Goal: Task Accomplishment & Management: Complete application form

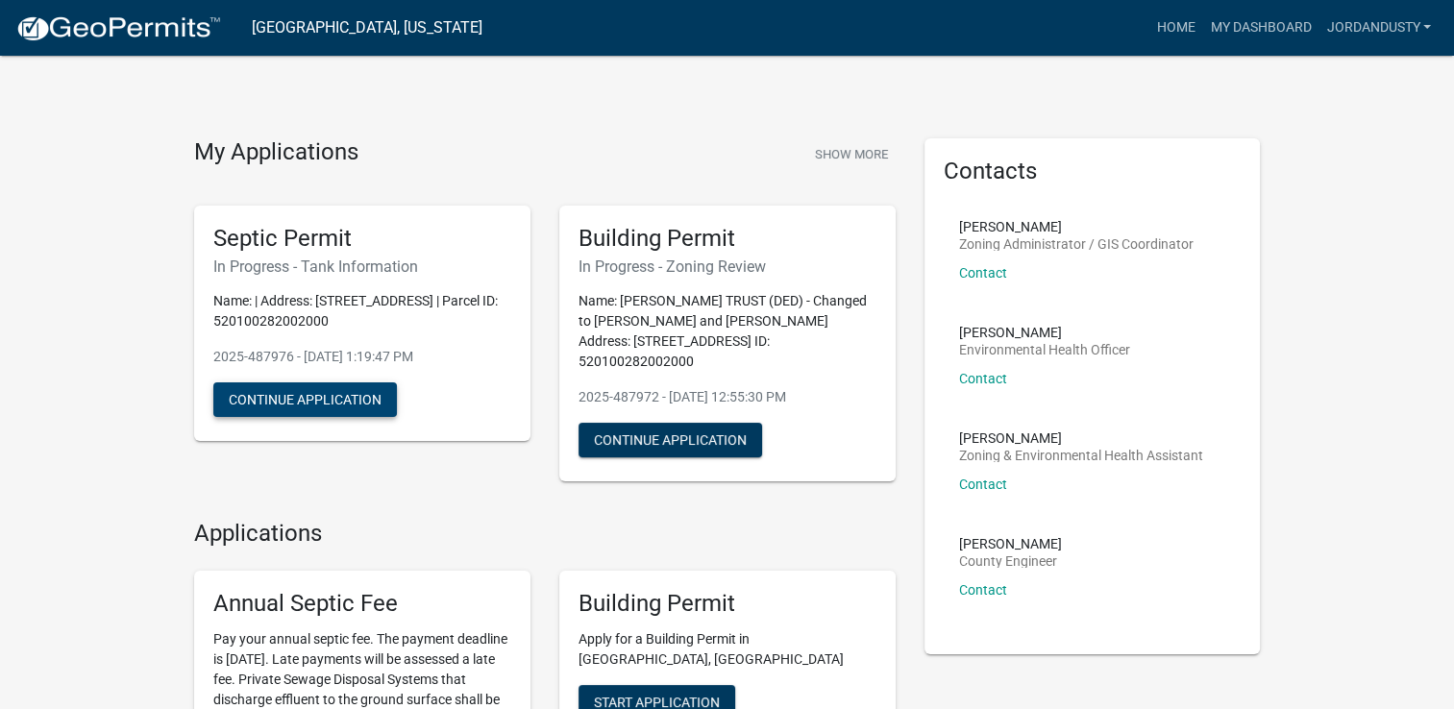
click at [307, 397] on button "Continue Application" at bounding box center [305, 400] width 184 height 35
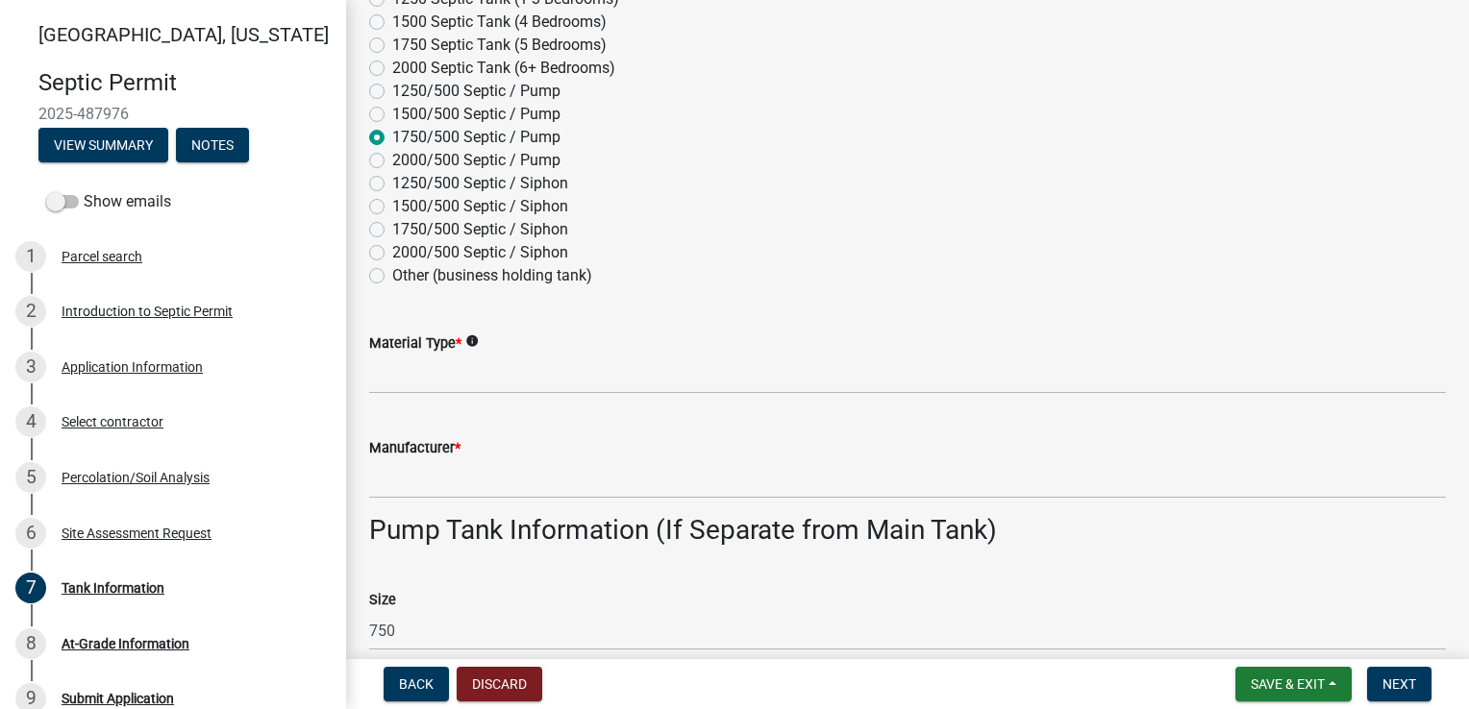
scroll to position [481, 0]
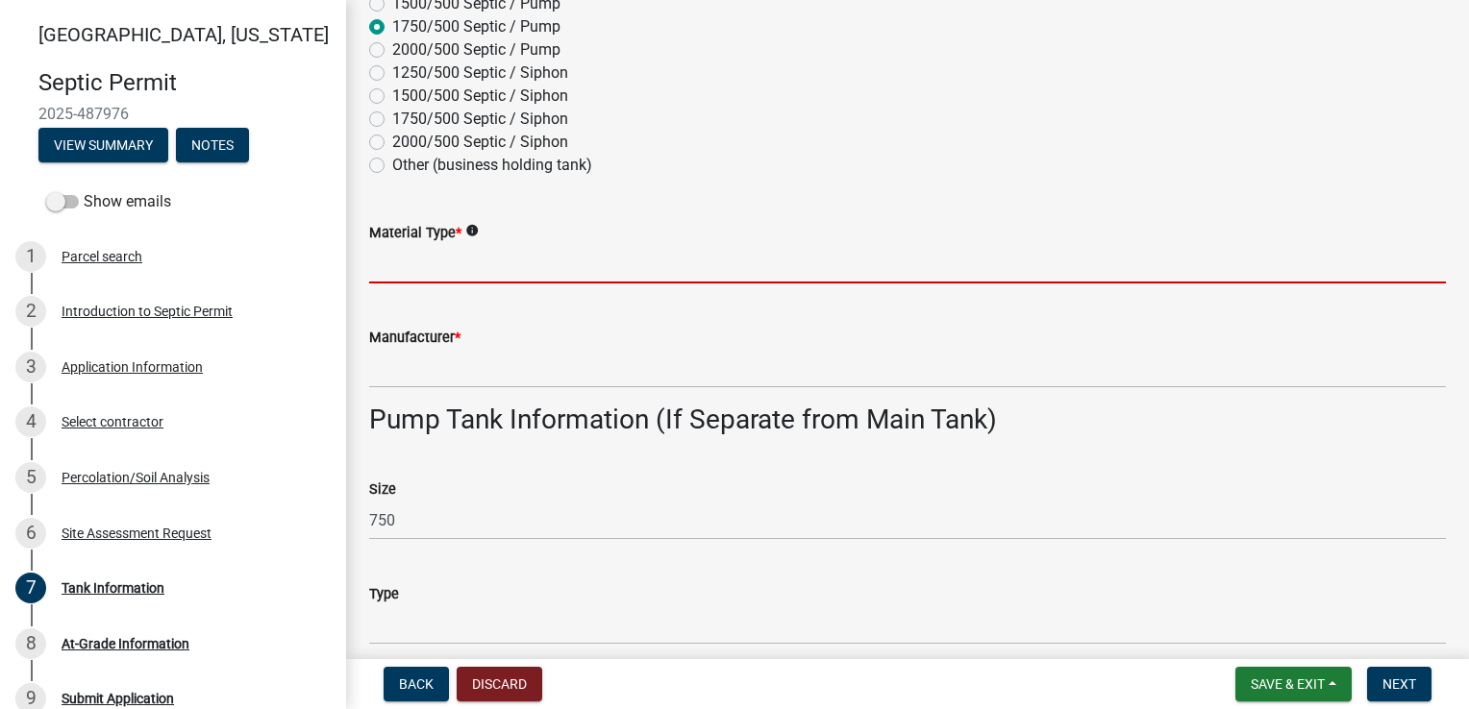
click at [410, 270] on input "Material Type *" at bounding box center [907, 263] width 1077 height 39
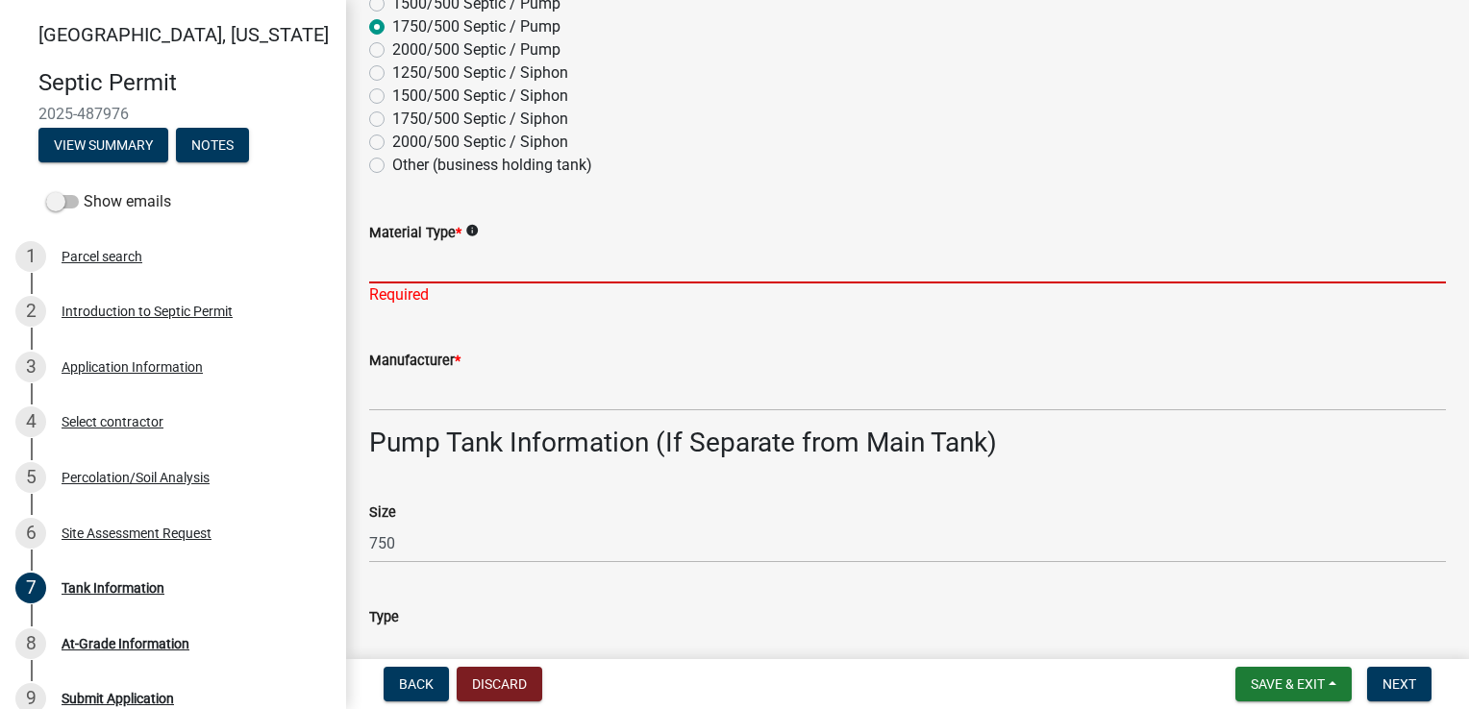
click at [414, 261] on input "Material Type *" at bounding box center [907, 263] width 1077 height 39
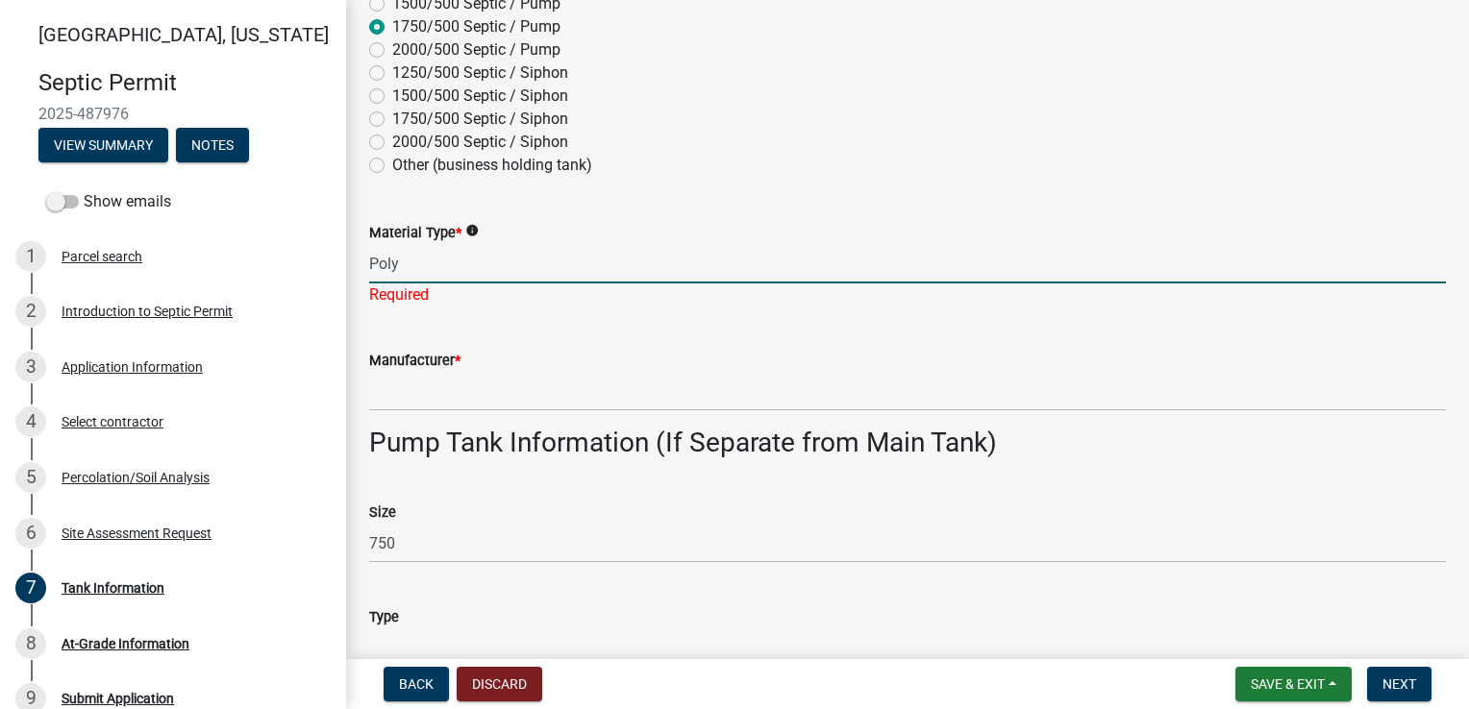
type input "Poly"
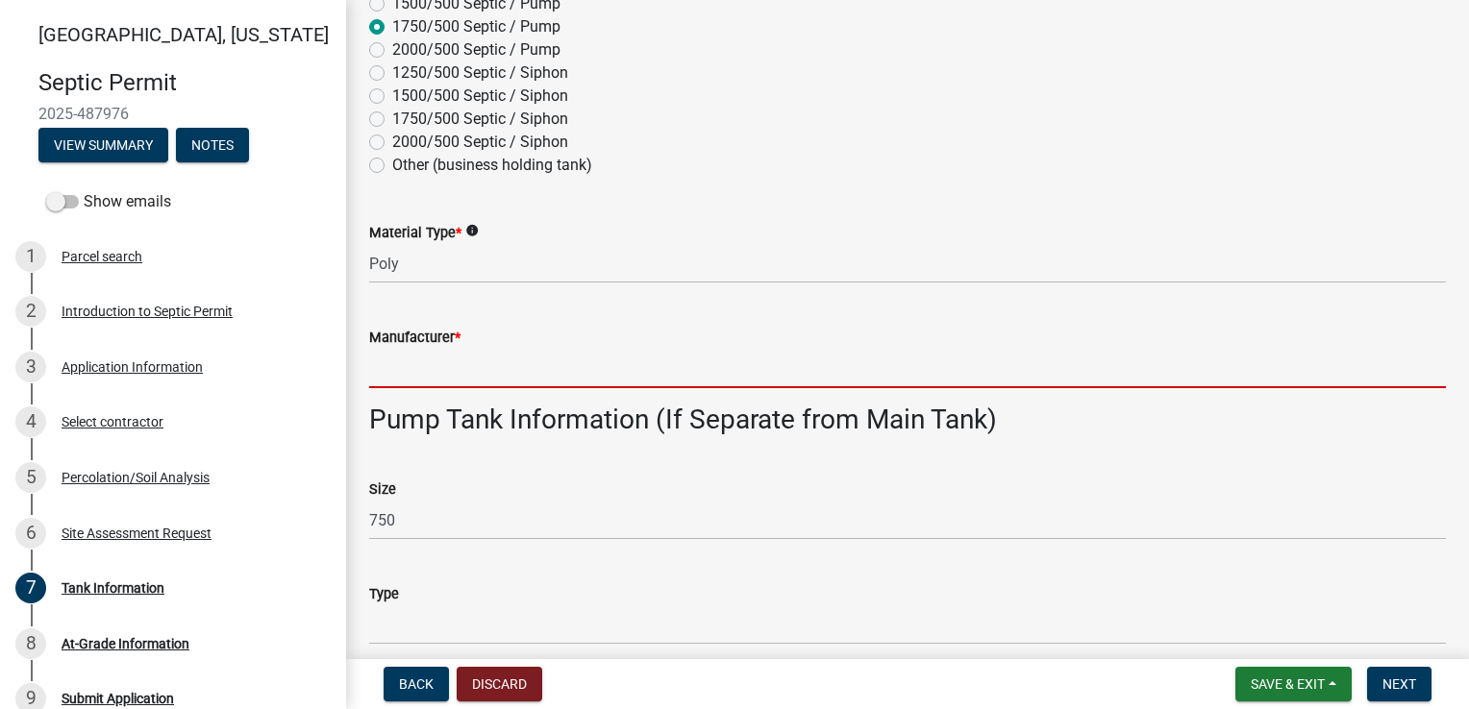
click at [421, 396] on wm-data-entity-input "Manufacturer *" at bounding box center [907, 351] width 1077 height 105
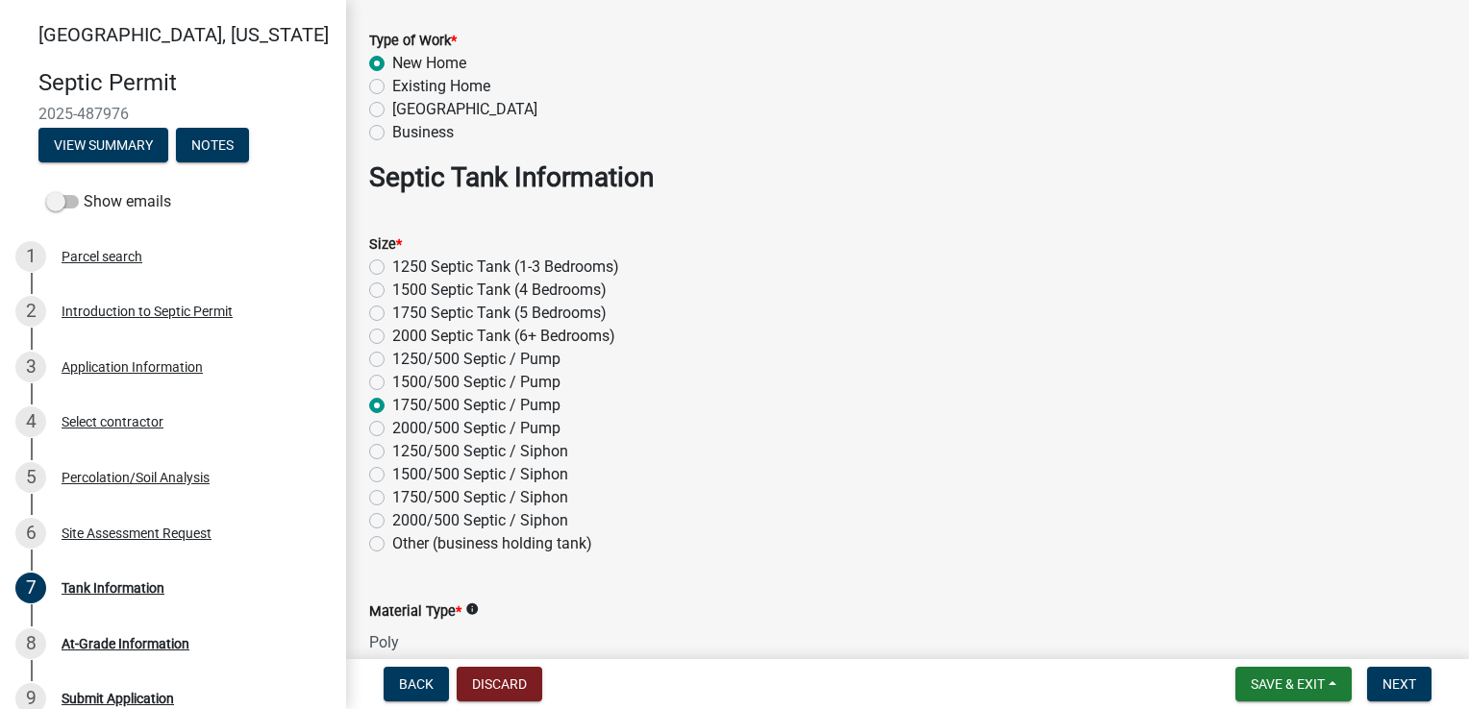
scroll to position [192, 0]
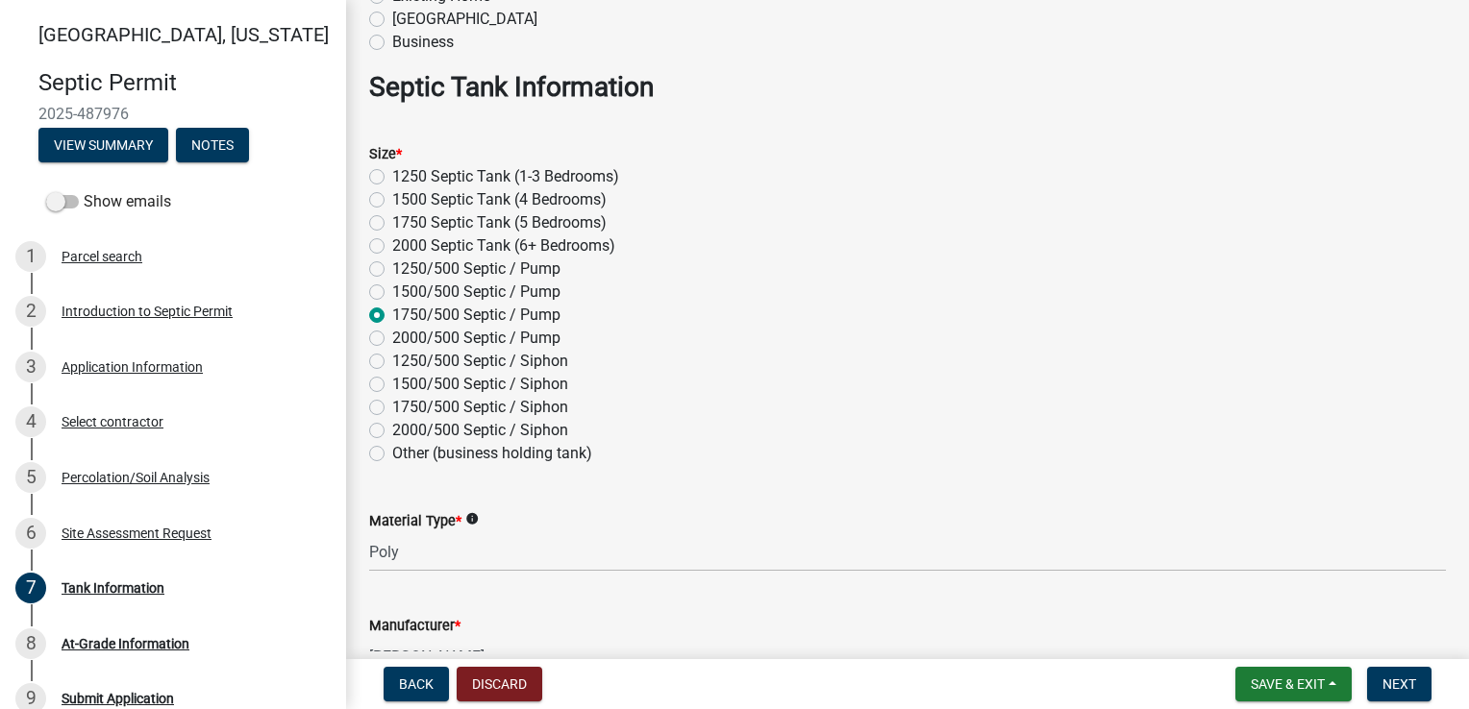
type input "[PERSON_NAME]"
click at [392, 248] on label "2000 Septic Tank (6+ Bedrooms)" at bounding box center [503, 246] width 223 height 23
click at [392, 247] on input "2000 Septic Tank (6+ Bedrooms)" at bounding box center [398, 241] width 12 height 12
radio input "true"
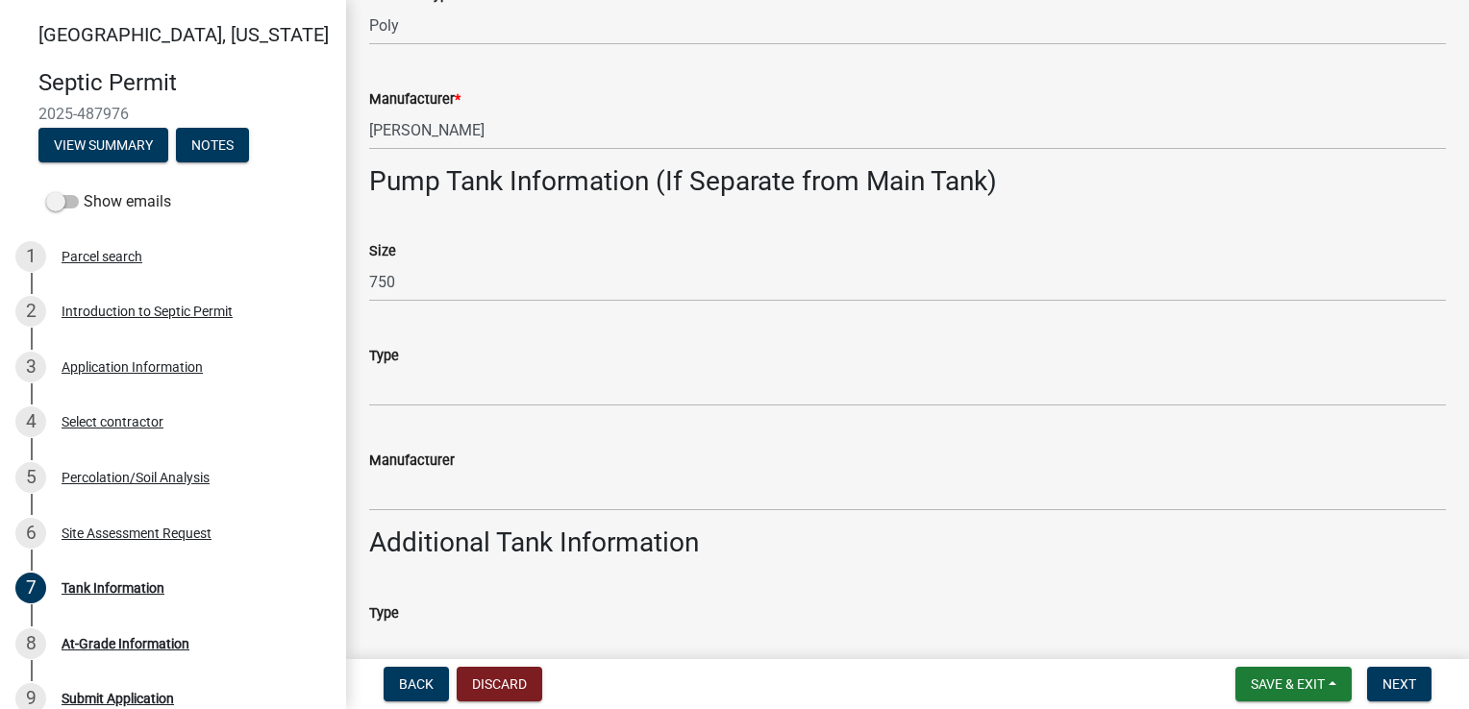
scroll to position [769, 0]
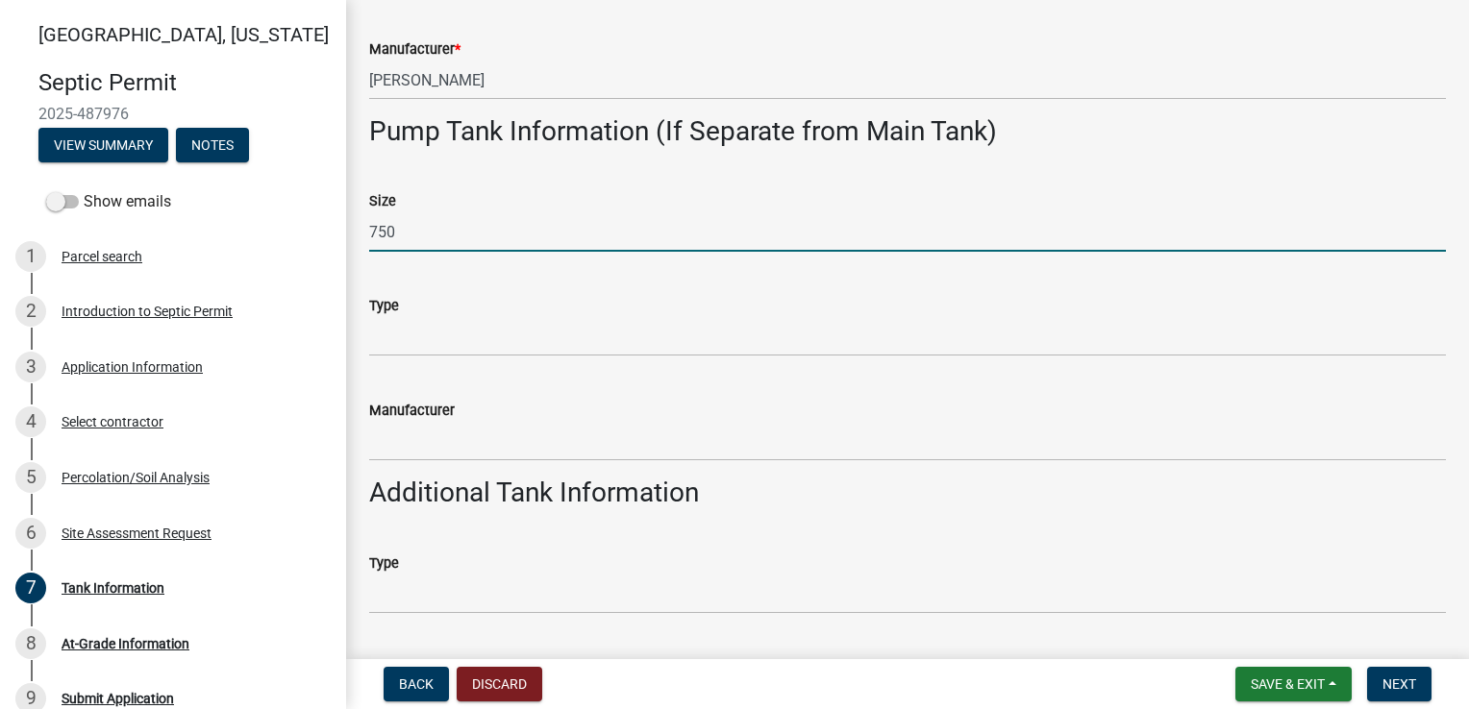
drag, startPoint x: 408, startPoint y: 233, endPoint x: 362, endPoint y: 236, distance: 45.3
click at [362, 236] on div "Size 750" at bounding box center [907, 206] width 1105 height 89
type input "1000"
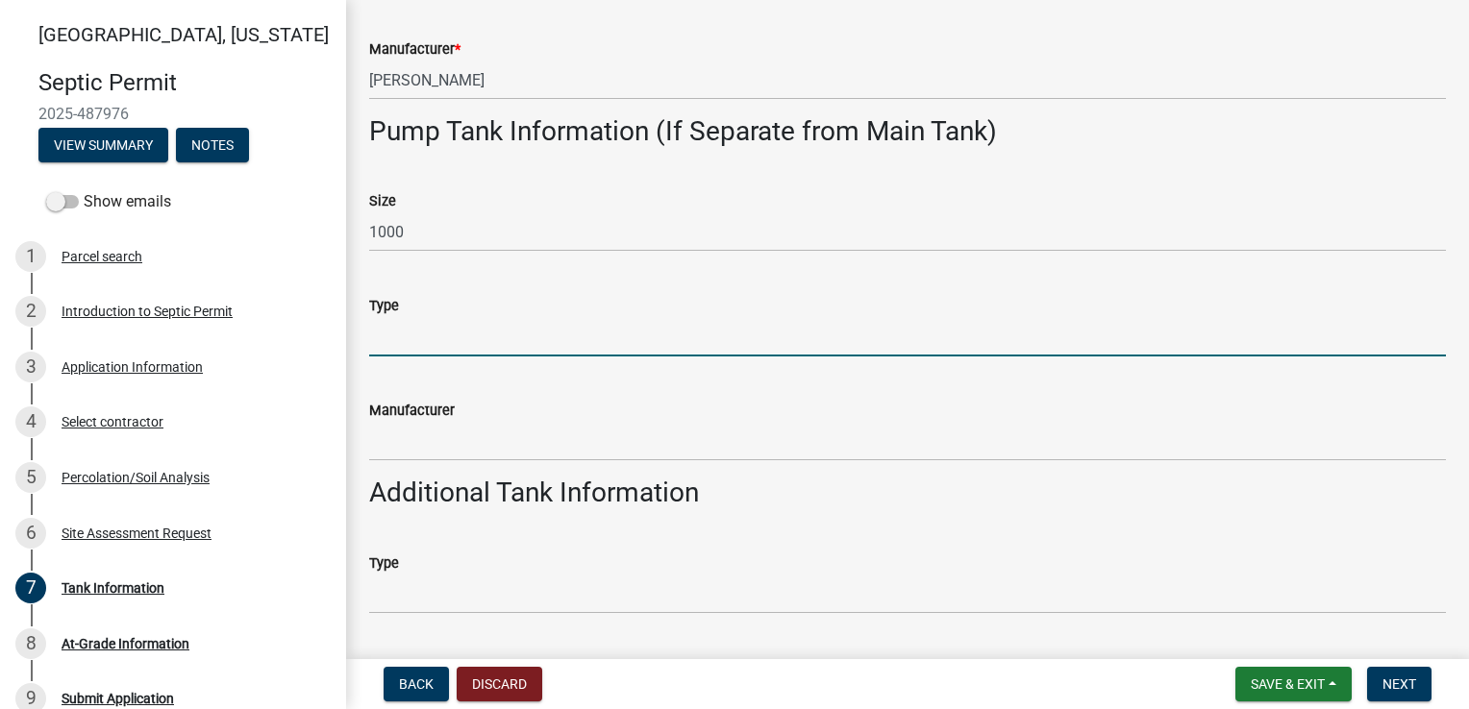
click at [409, 338] on input "Type" at bounding box center [907, 336] width 1077 height 39
type input "Poly"
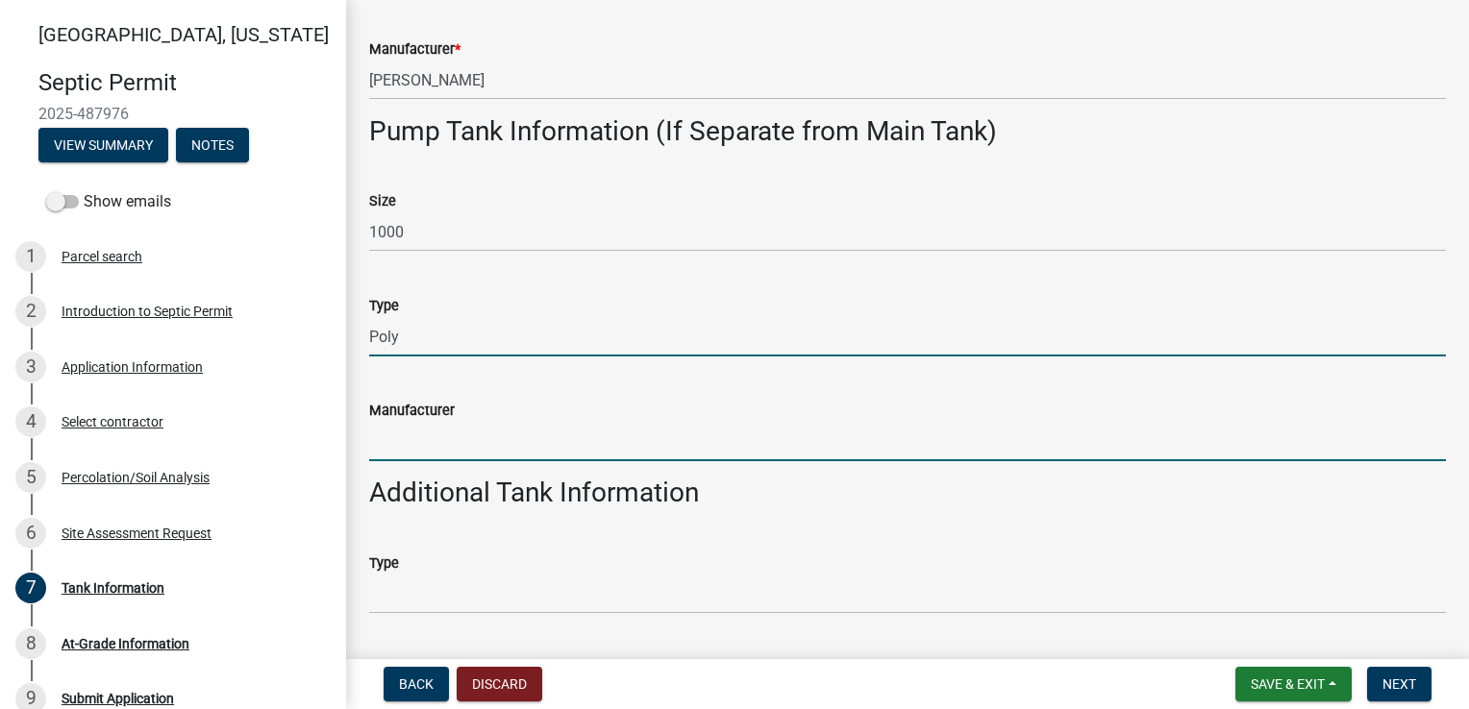
click at [400, 443] on input "Manufacturer" at bounding box center [907, 441] width 1077 height 39
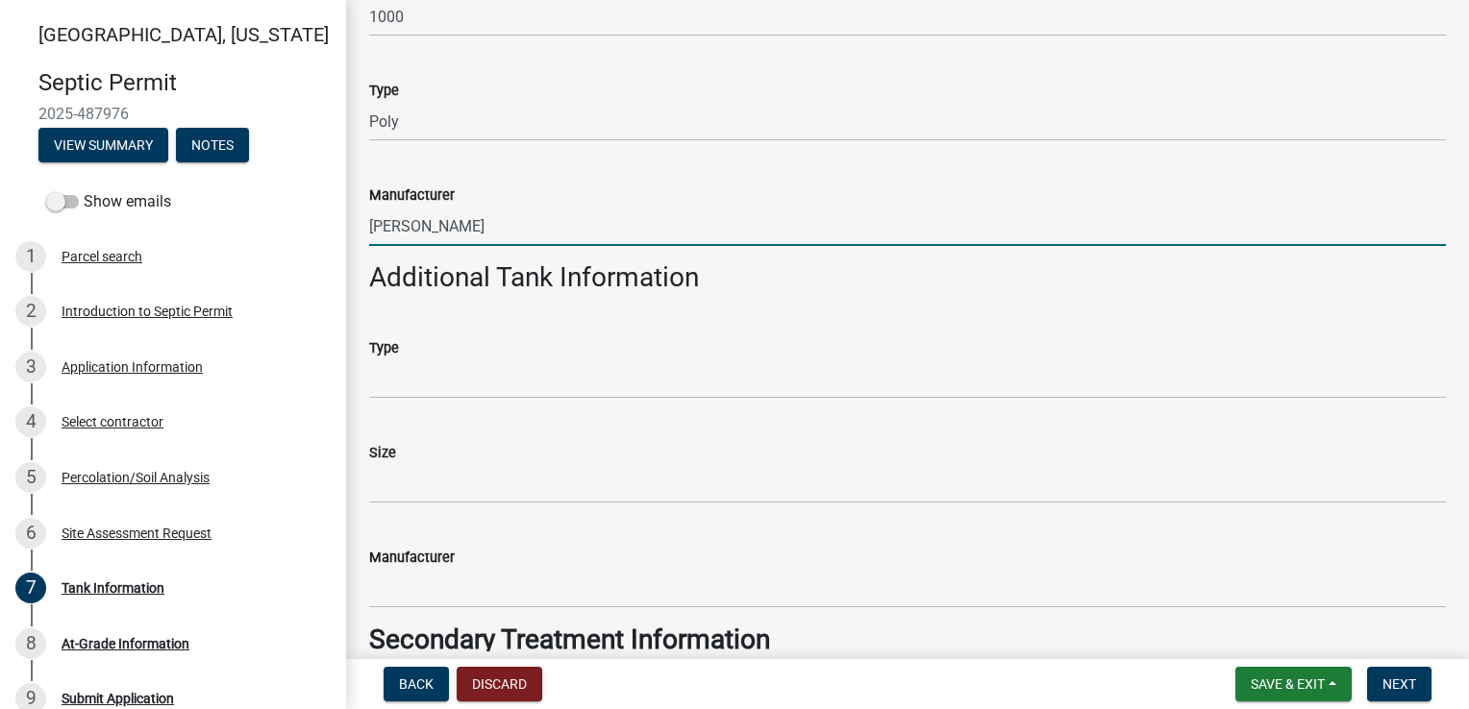
scroll to position [1057, 0]
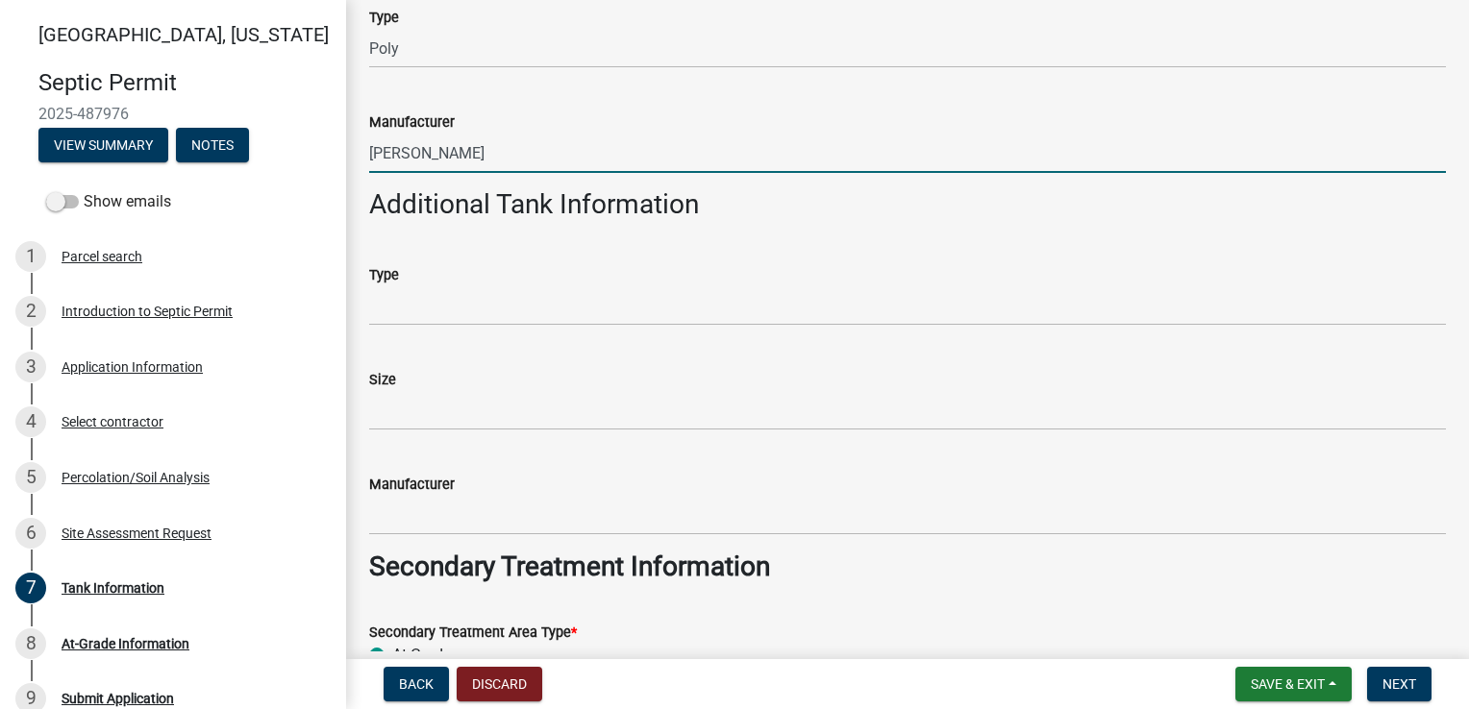
type input "[PERSON_NAME]"
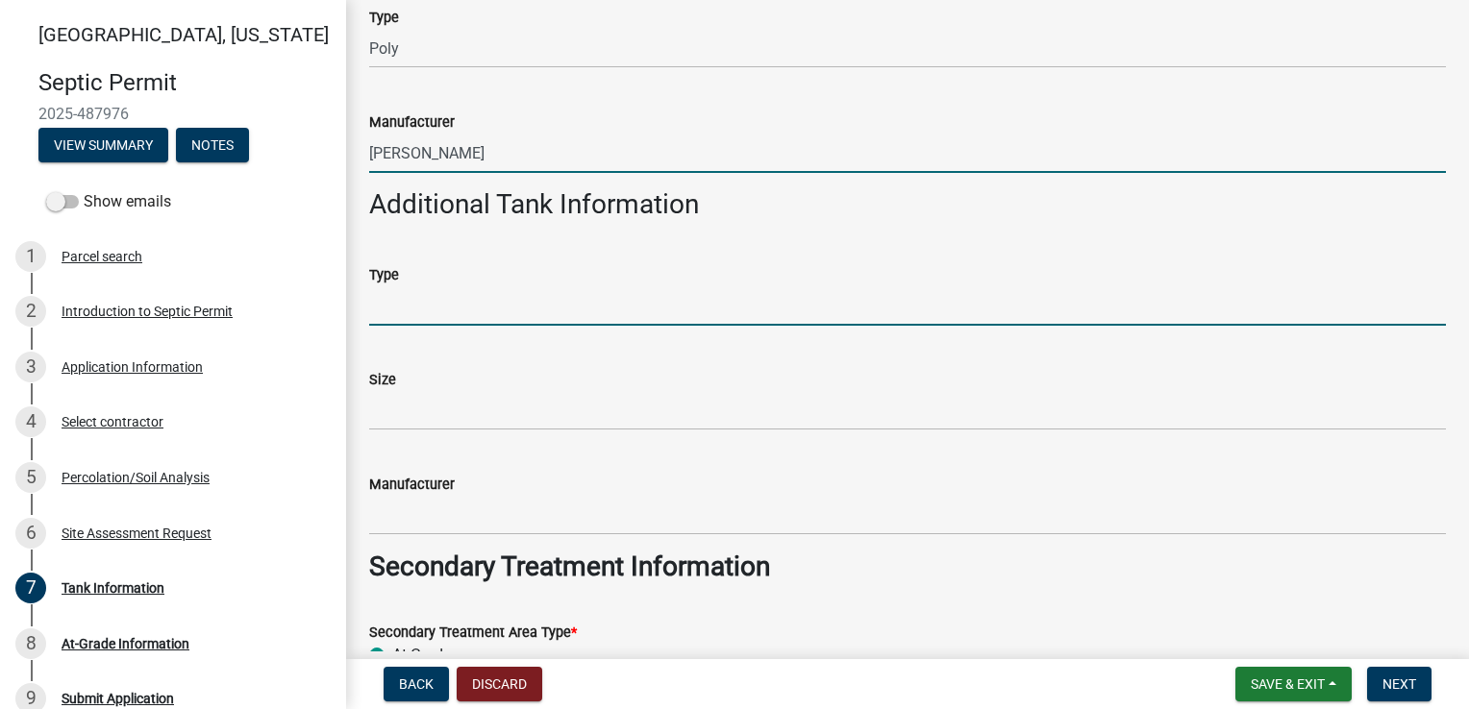
click at [389, 314] on input "Type" at bounding box center [907, 305] width 1077 height 39
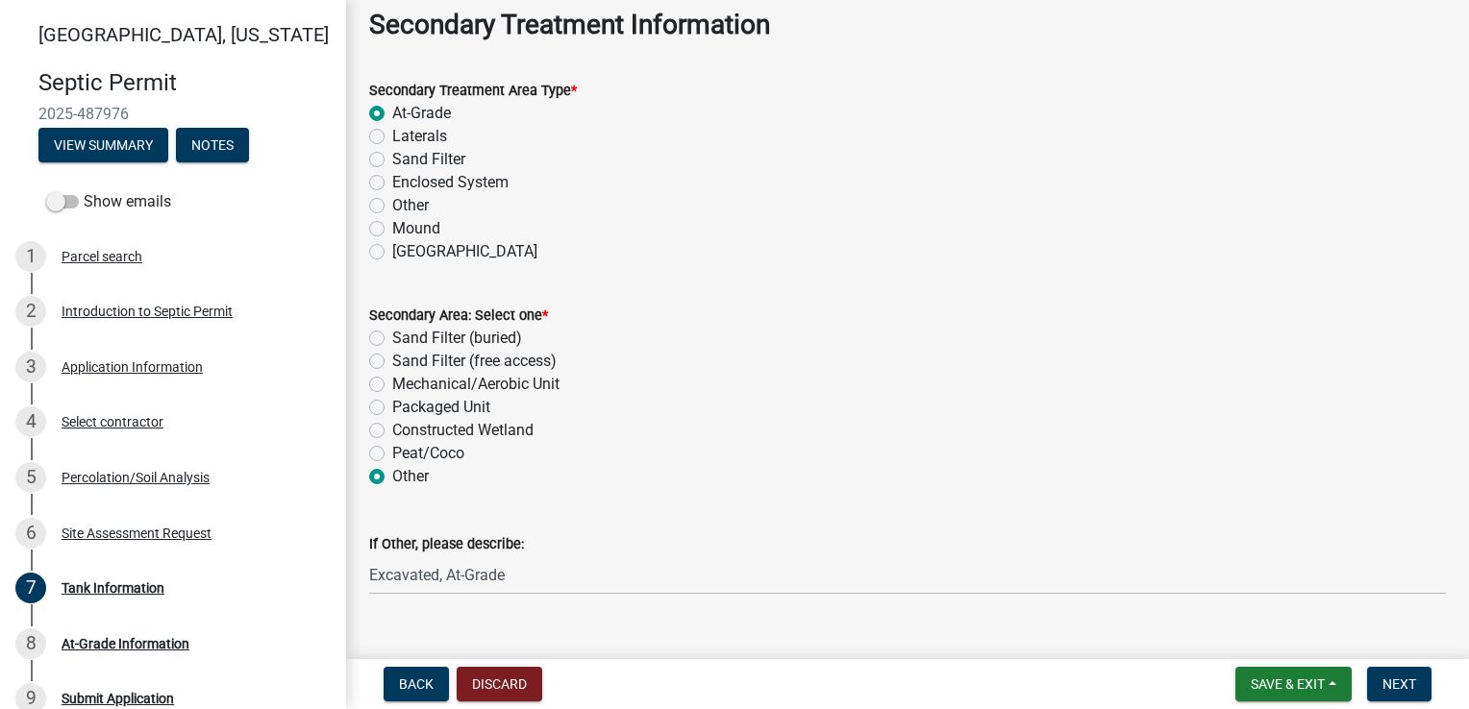
scroll to position [1633, 0]
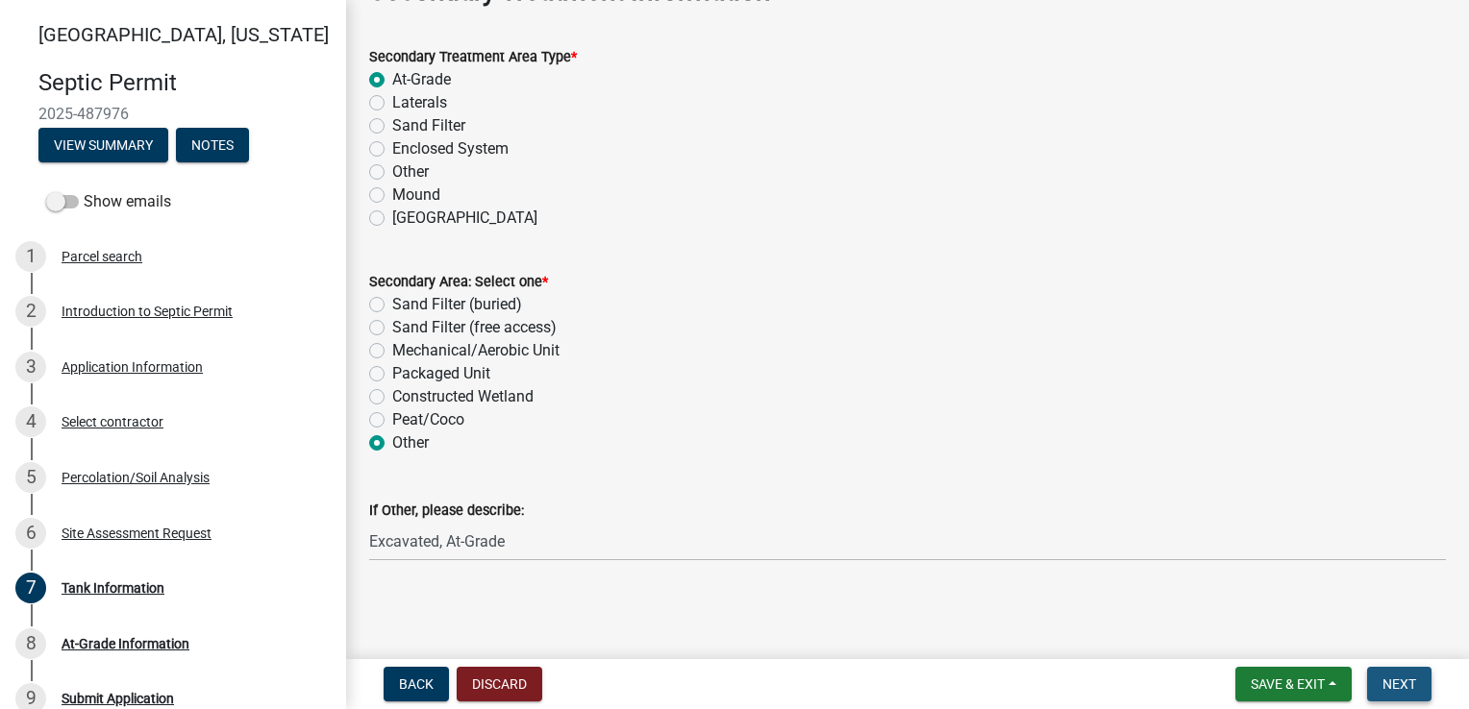
click at [1400, 694] on button "Next" at bounding box center [1399, 684] width 64 height 35
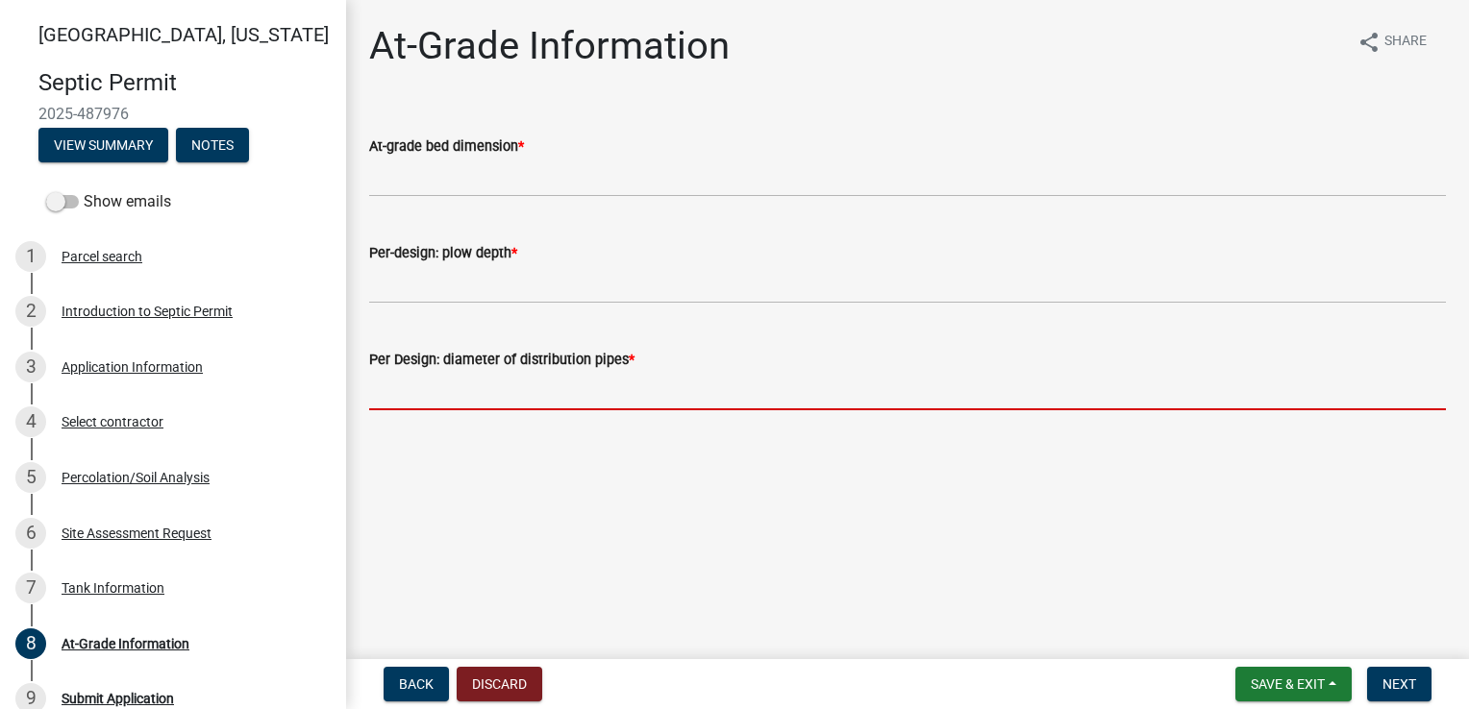
click at [453, 394] on input "text" at bounding box center [907, 390] width 1077 height 39
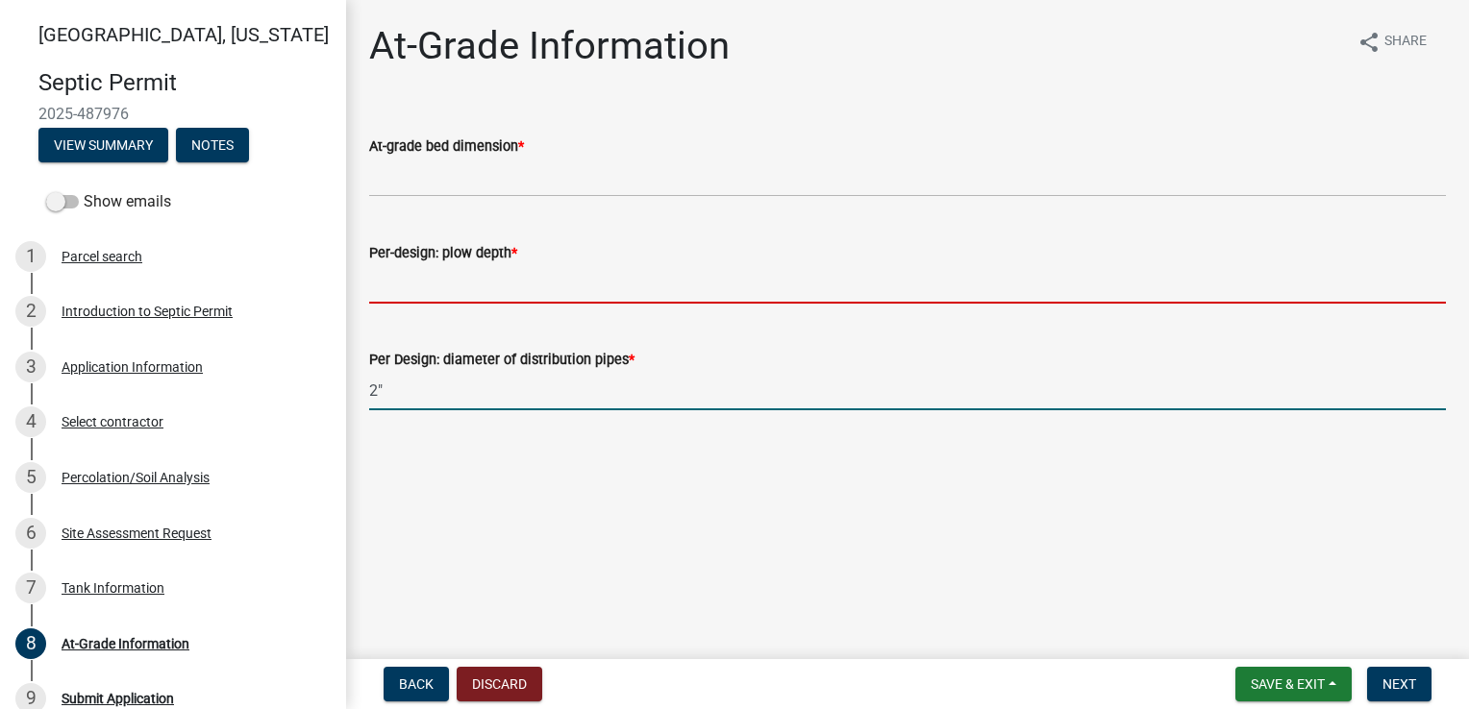
type input "2"
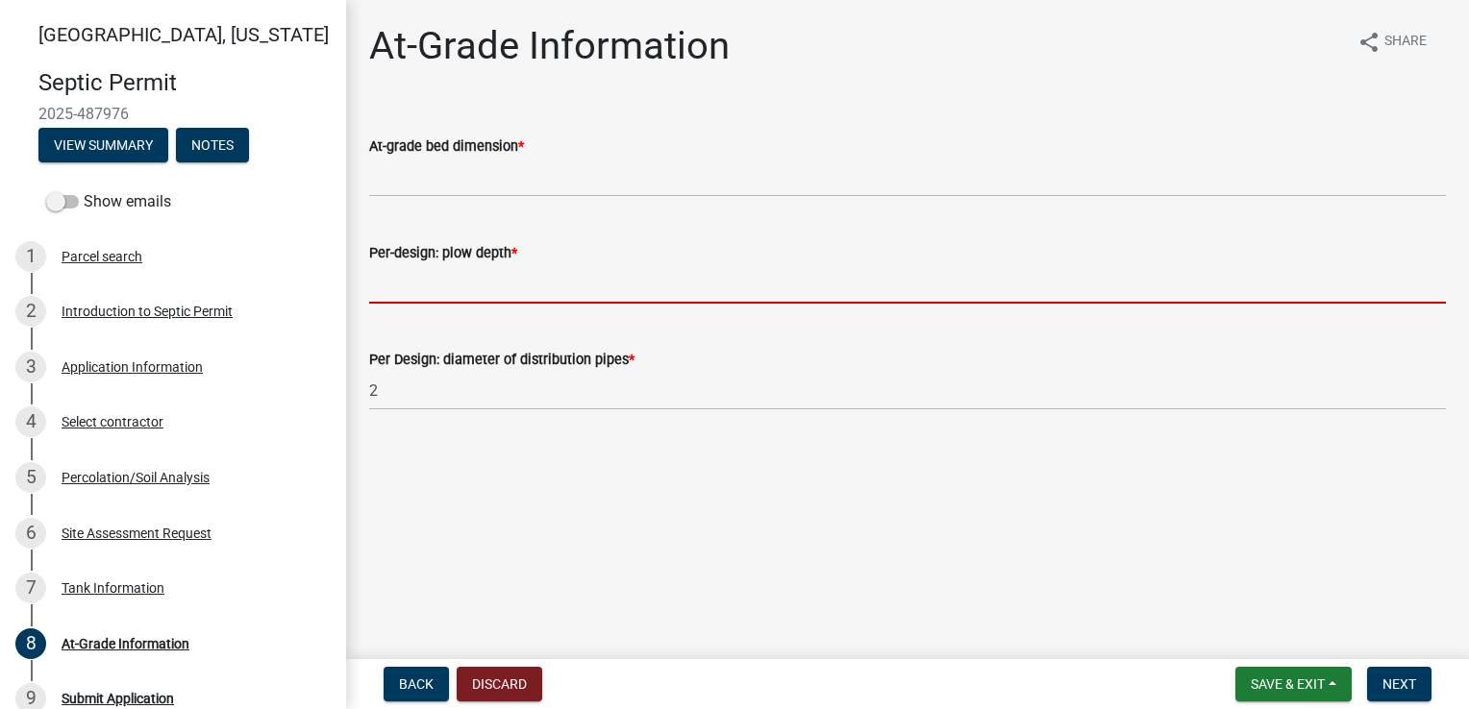
click at [438, 294] on input "text" at bounding box center [907, 283] width 1077 height 39
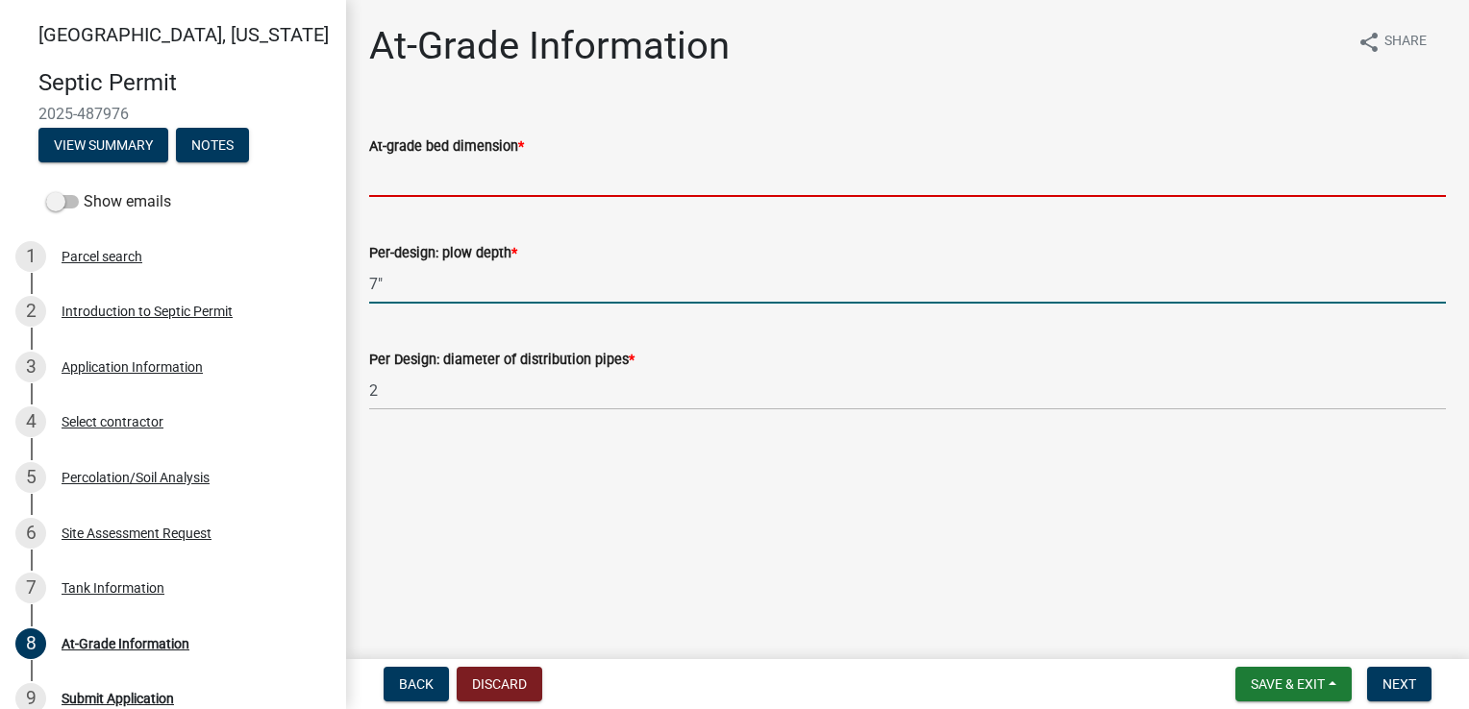
type input "7"
click at [432, 179] on input "text" at bounding box center [907, 177] width 1077 height 39
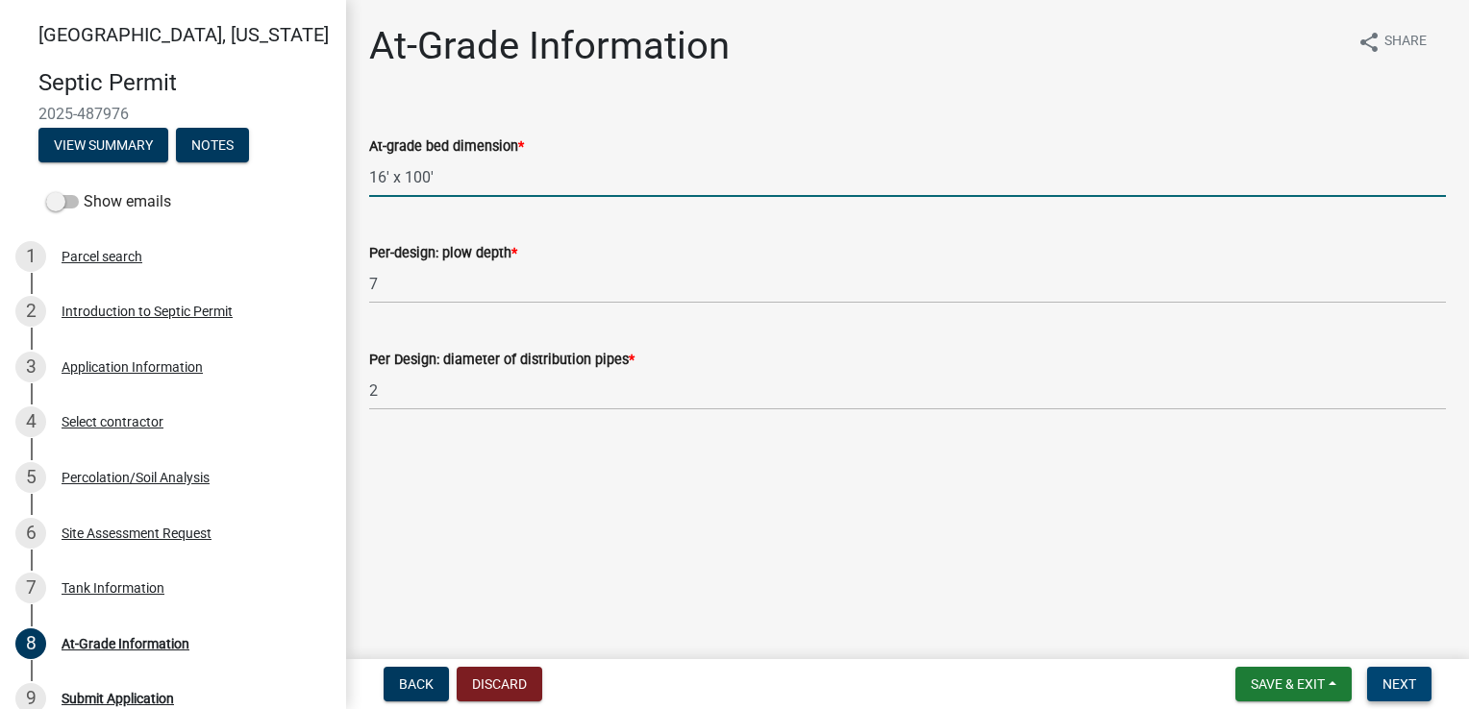
type input "16100"
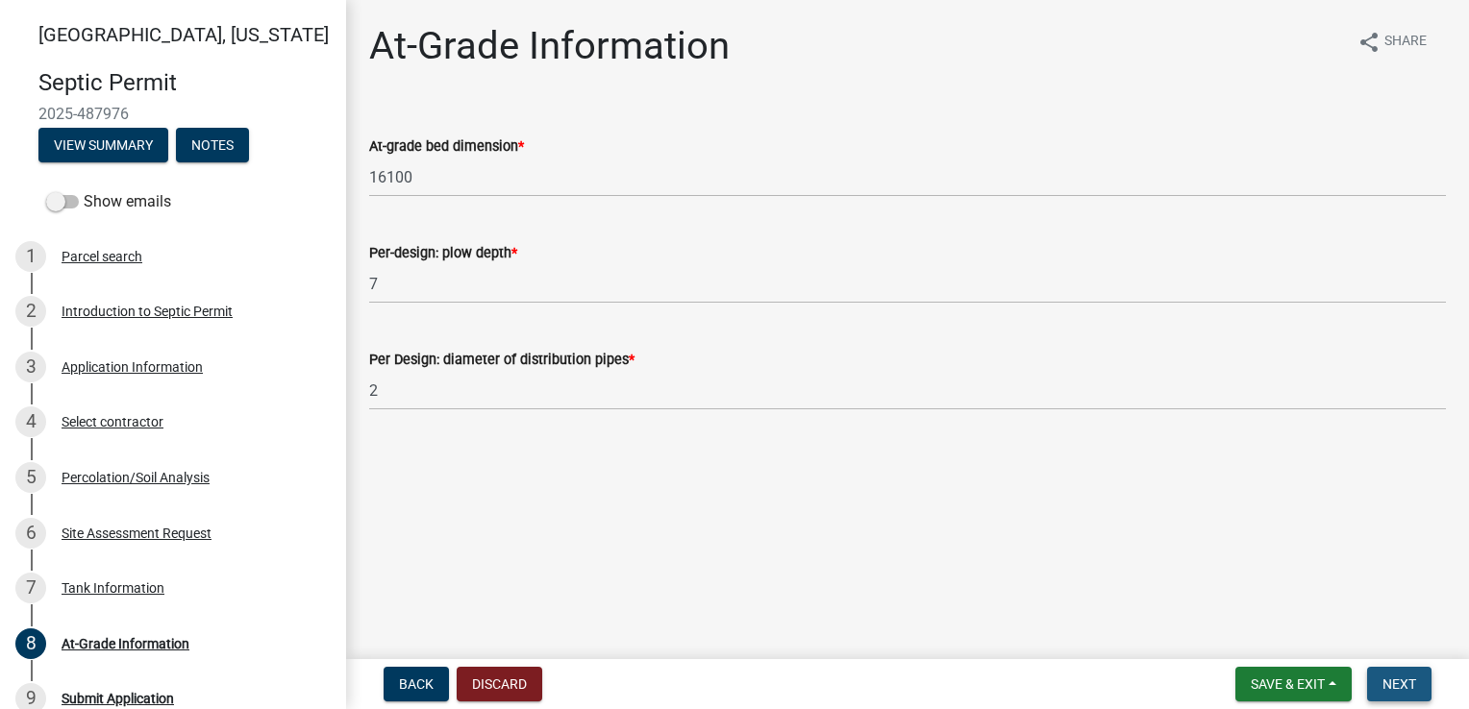
click at [1386, 677] on span "Next" at bounding box center [1399, 684] width 34 height 15
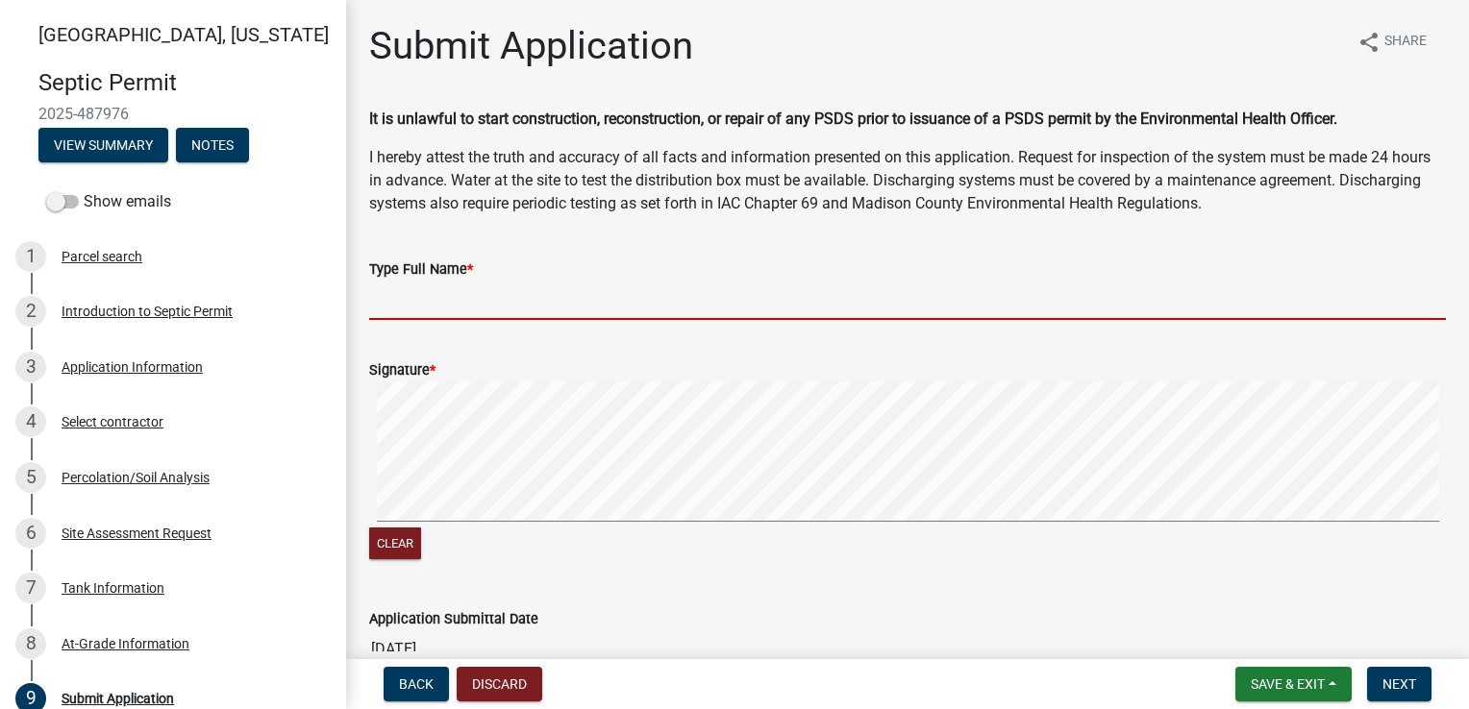
click at [402, 306] on input "Type Full Name *" at bounding box center [907, 300] width 1077 height 39
type input "[PERSON_NAME]"
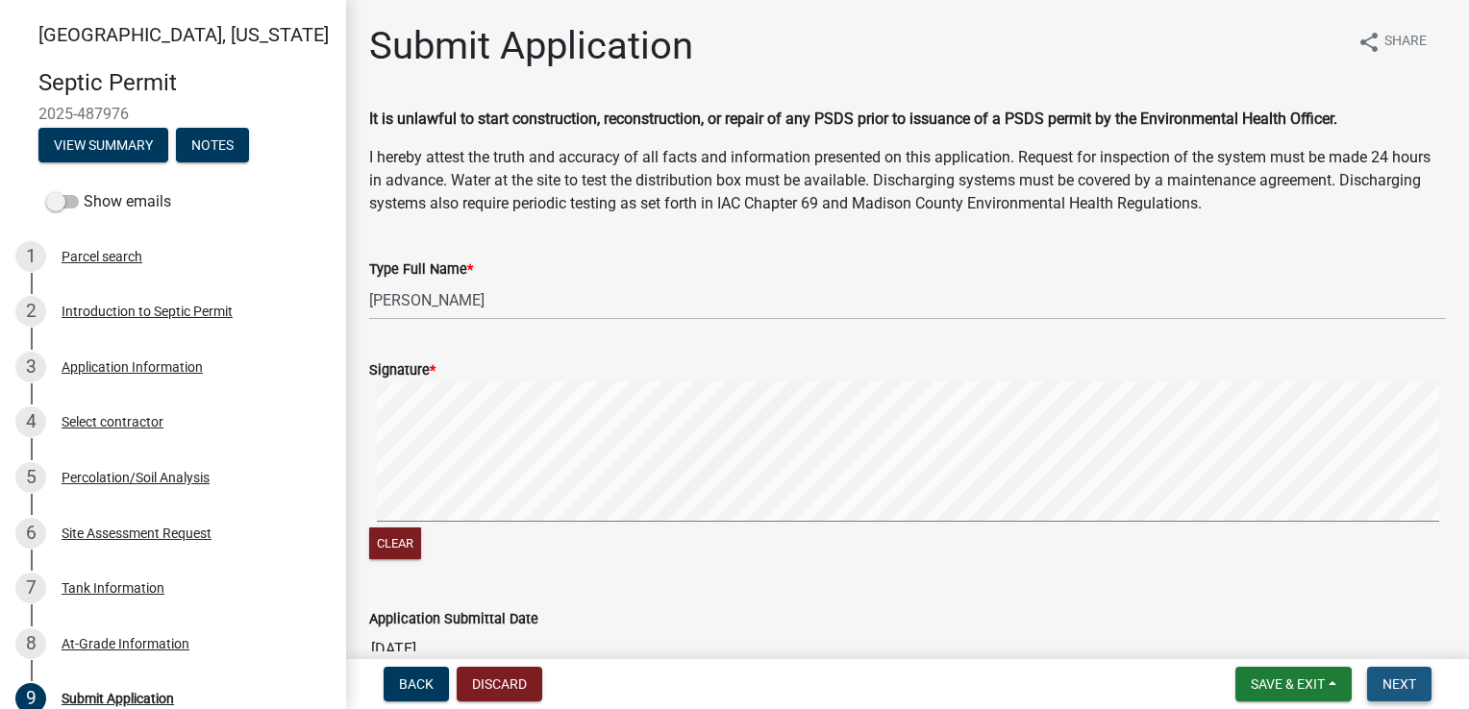
click at [1390, 682] on span "Next" at bounding box center [1399, 684] width 34 height 15
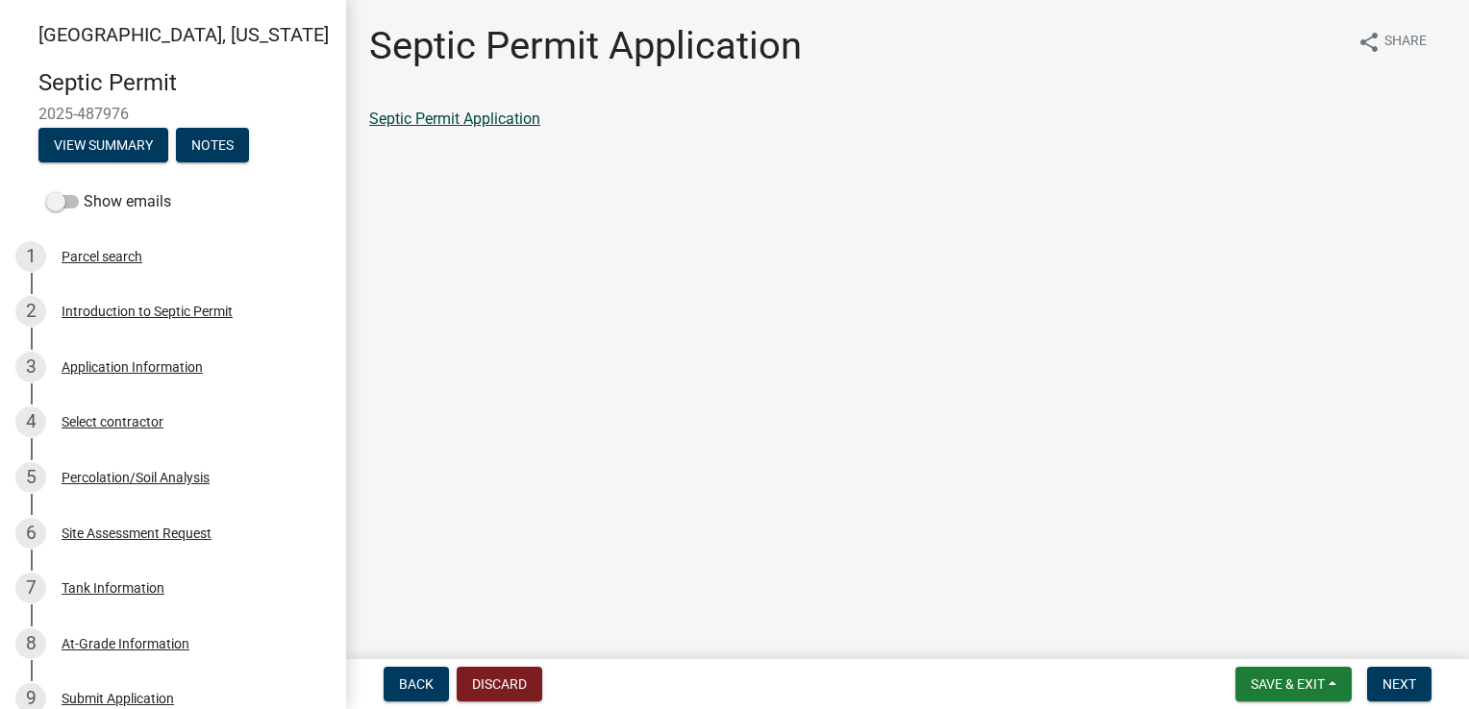
click at [498, 124] on link "Septic Permit Application" at bounding box center [454, 119] width 171 height 18
click at [1388, 682] on span "Next" at bounding box center [1399, 684] width 34 height 15
